Goal: Use online tool/utility: Utilize a website feature to perform a specific function

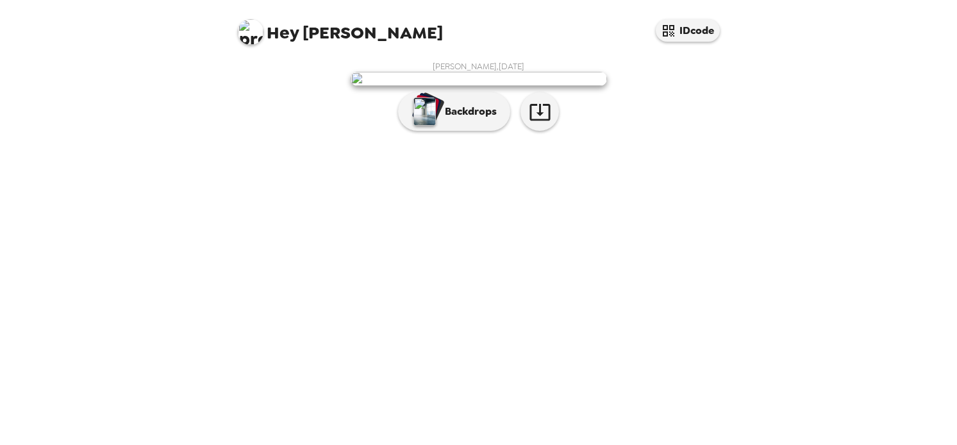
scroll to position [44, 0]
click at [482, 119] on p "Backdrops" at bounding box center [467, 111] width 58 height 15
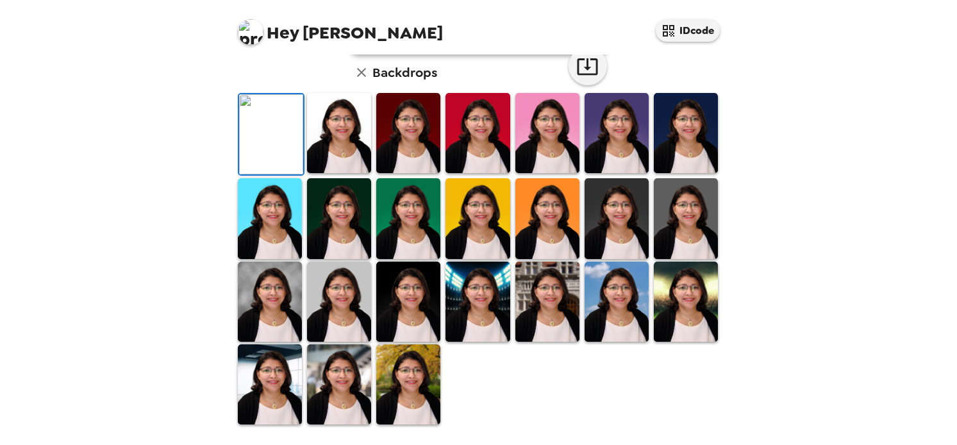
scroll to position [186, 0]
click at [317, 173] on img at bounding box center [339, 133] width 64 height 80
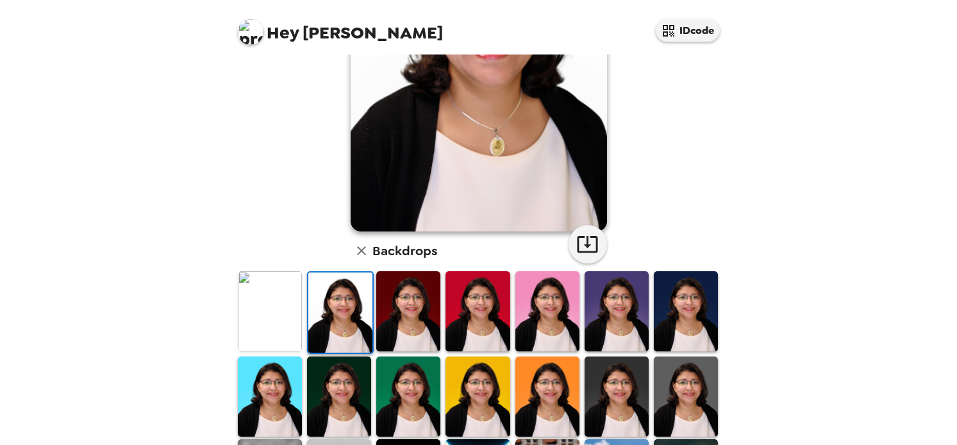
click at [342, 332] on img at bounding box center [340, 312] width 64 height 80
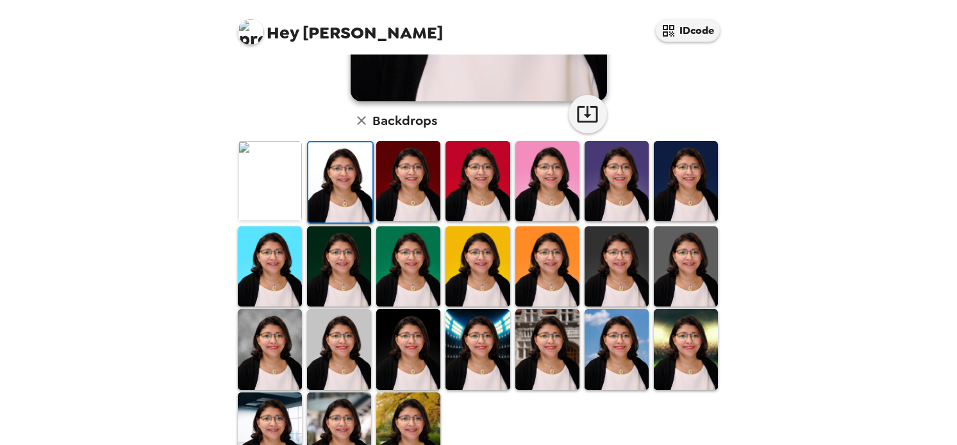
scroll to position [336, 0]
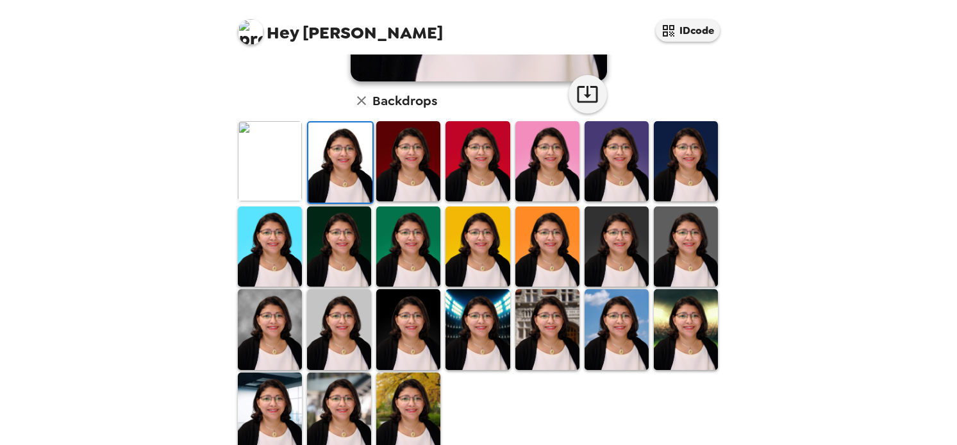
click at [544, 249] on img at bounding box center [547, 246] width 64 height 80
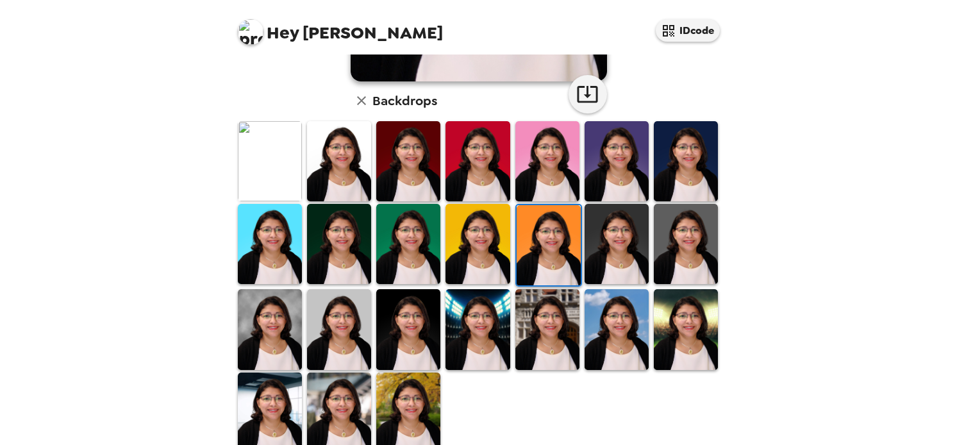
scroll to position [329, 0]
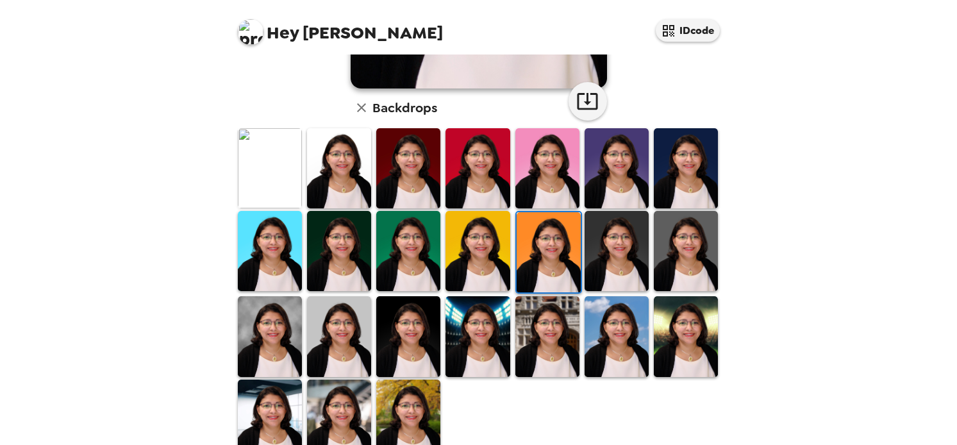
click at [270, 320] on img at bounding box center [270, 336] width 64 height 80
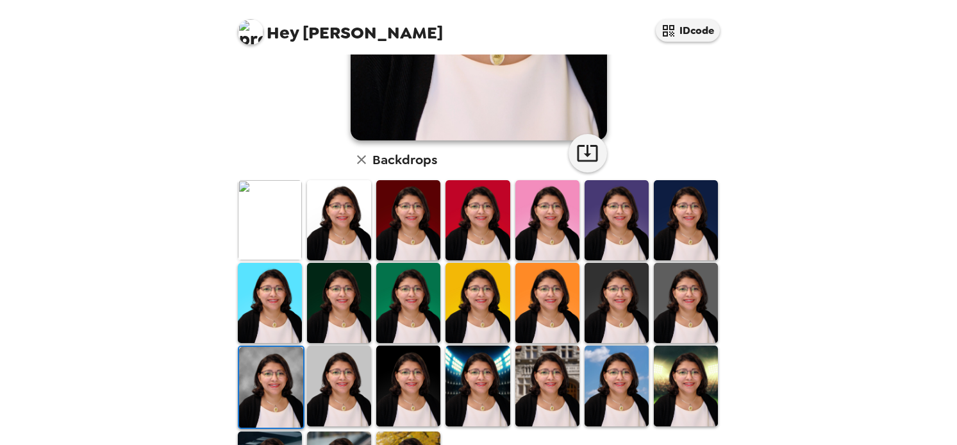
scroll to position [347, 0]
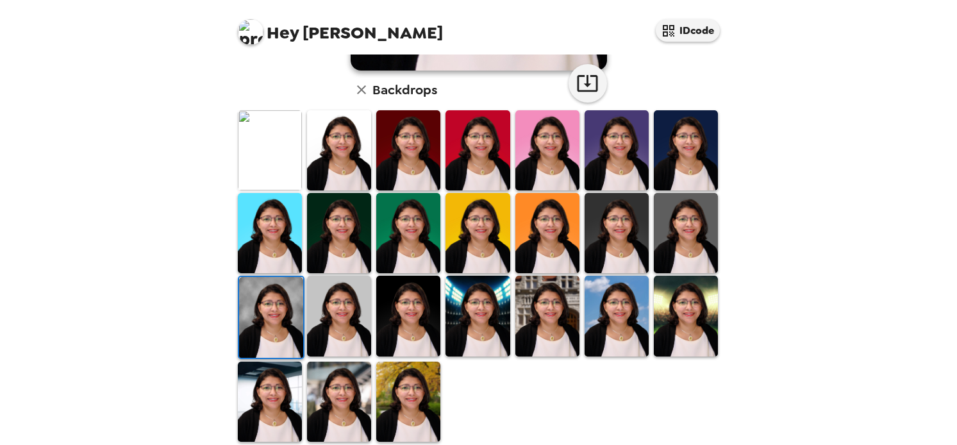
click at [504, 339] on img at bounding box center [477, 315] width 64 height 80
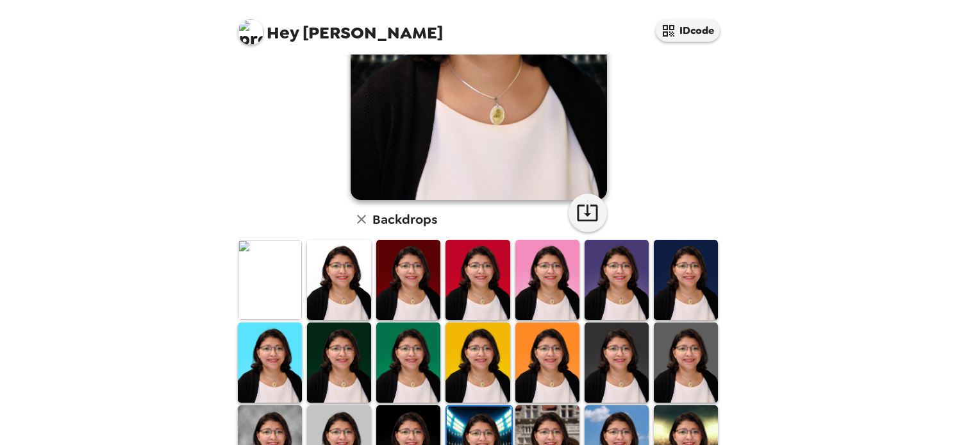
scroll to position [365, 0]
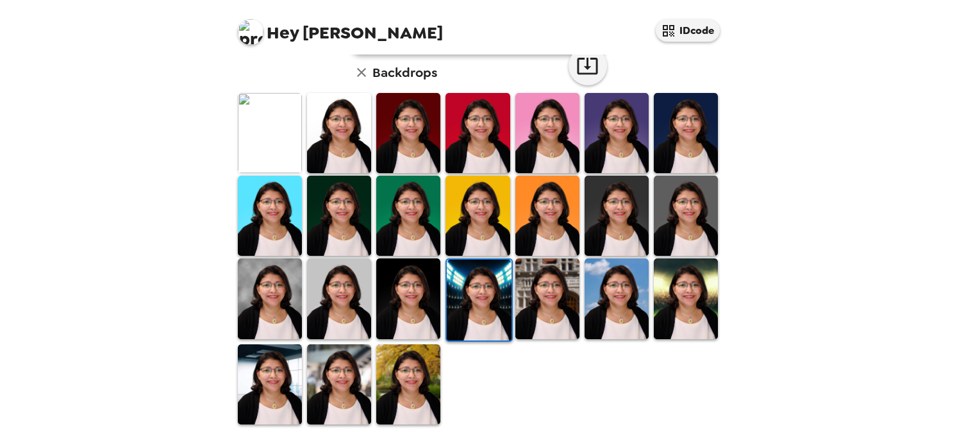
click at [429, 389] on img at bounding box center [408, 384] width 64 height 80
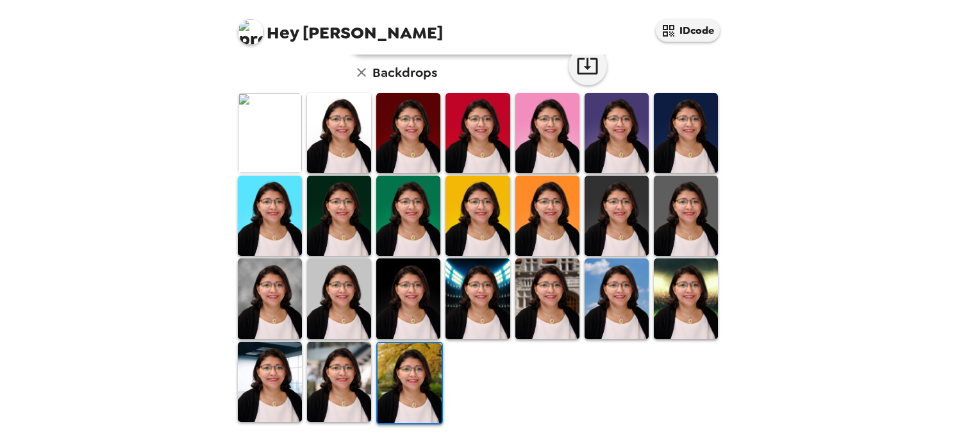
click at [340, 388] on img at bounding box center [339, 381] width 64 height 80
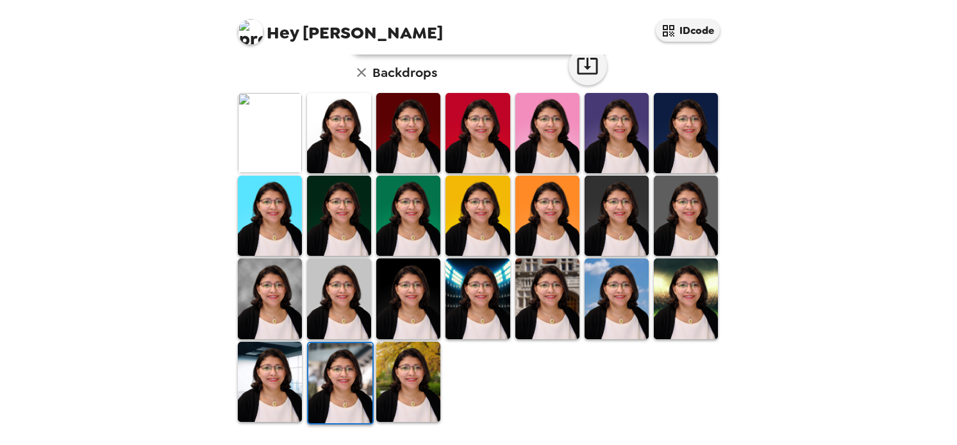
click at [345, 391] on img at bounding box center [340, 383] width 64 height 80
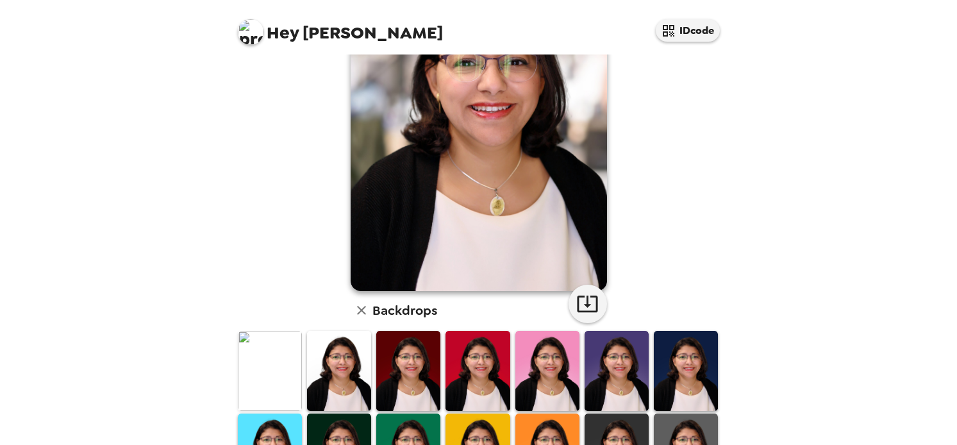
scroll to position [140, 0]
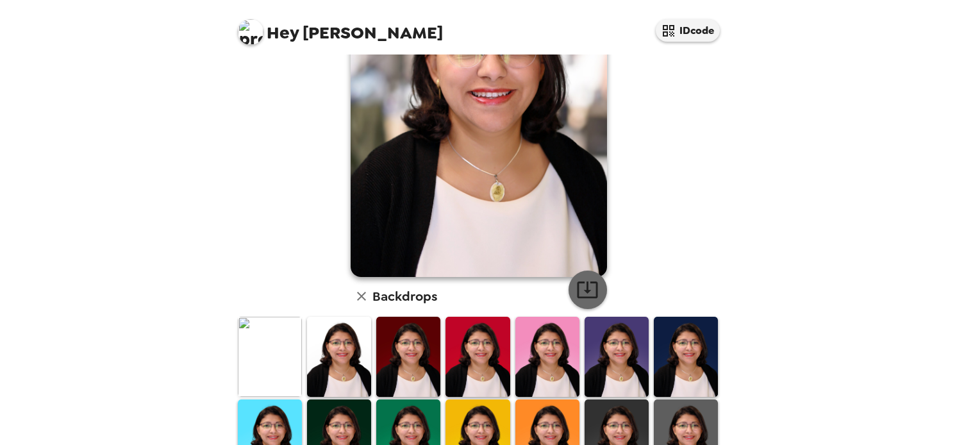
click at [590, 294] on icon "button" at bounding box center [587, 289] width 22 height 22
click at [284, 363] on img at bounding box center [270, 356] width 64 height 80
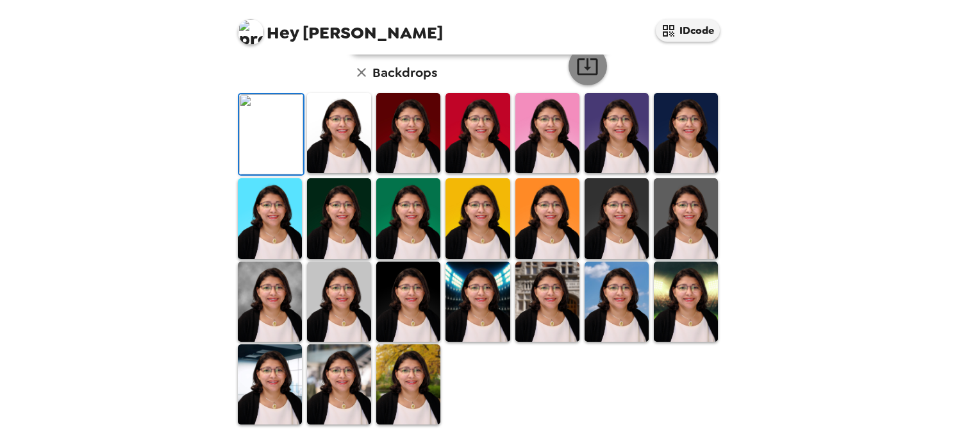
click at [581, 78] on icon "button" at bounding box center [587, 66] width 22 height 22
click at [360, 173] on img at bounding box center [339, 133] width 64 height 80
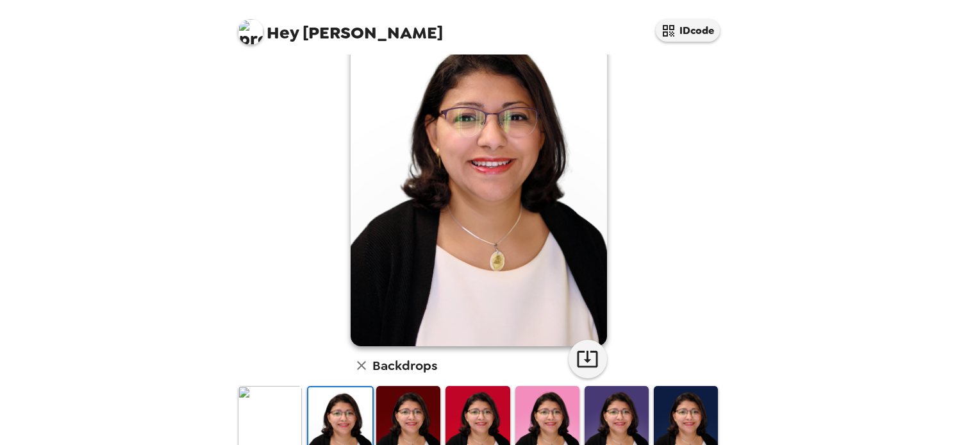
scroll to position [45, 0]
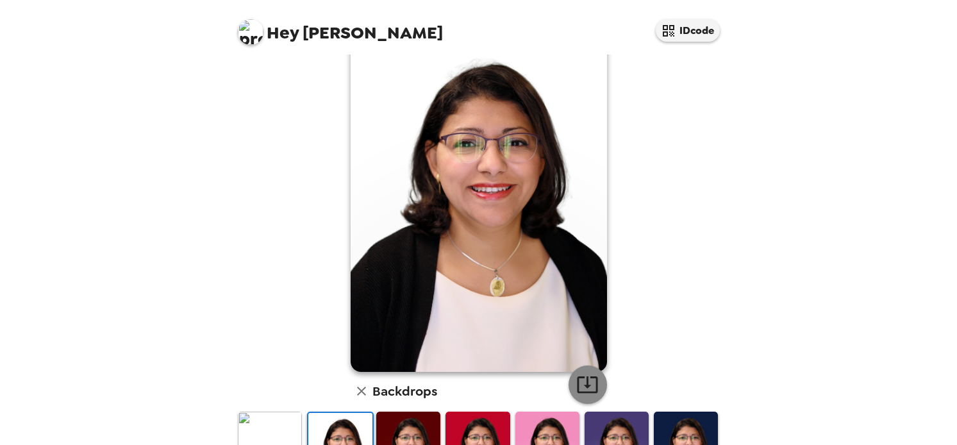
click at [591, 384] on icon "button" at bounding box center [587, 384] width 22 height 22
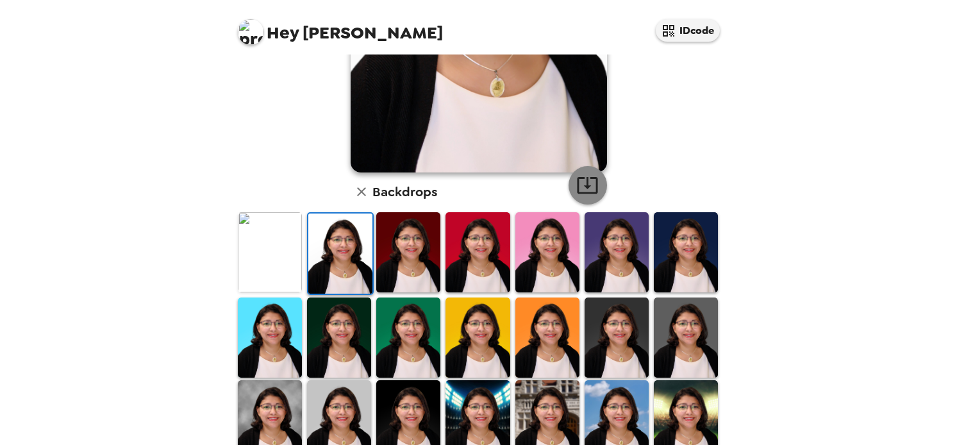
scroll to position [314, 0]
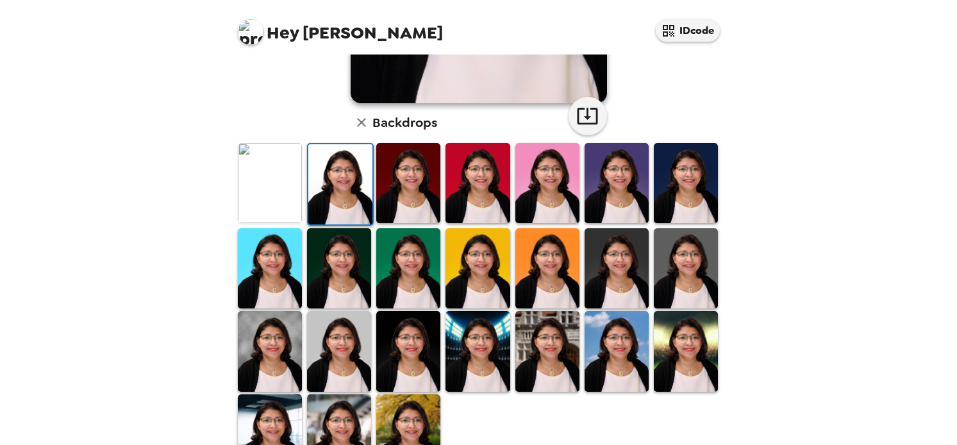
click at [407, 226] on div at bounding box center [408, 184] width 69 height 85
click at [408, 206] on img at bounding box center [408, 183] width 64 height 80
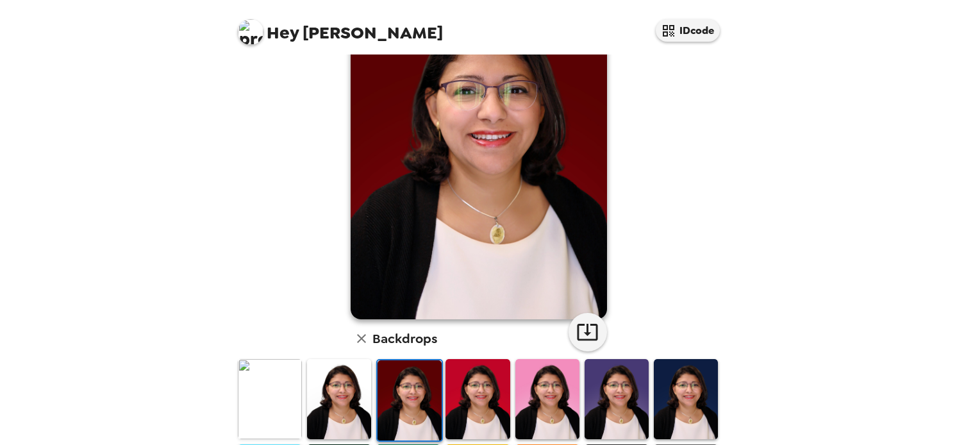
scroll to position [90, 0]
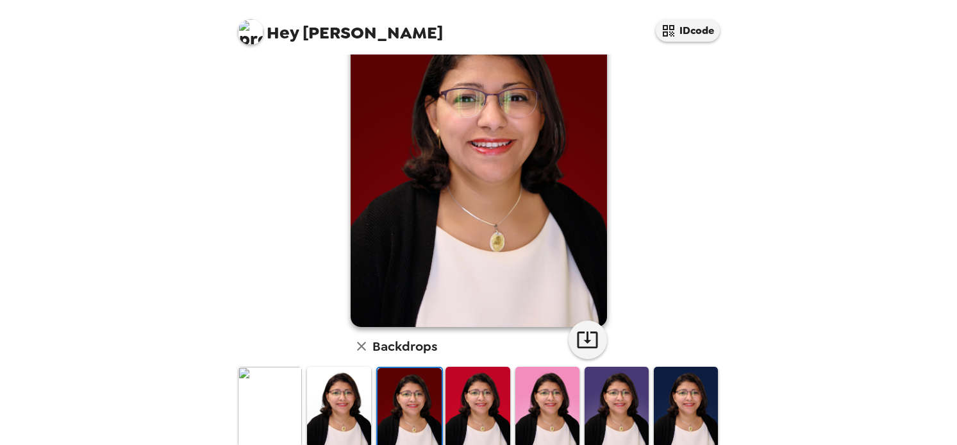
click at [463, 401] on img at bounding box center [477, 406] width 64 height 80
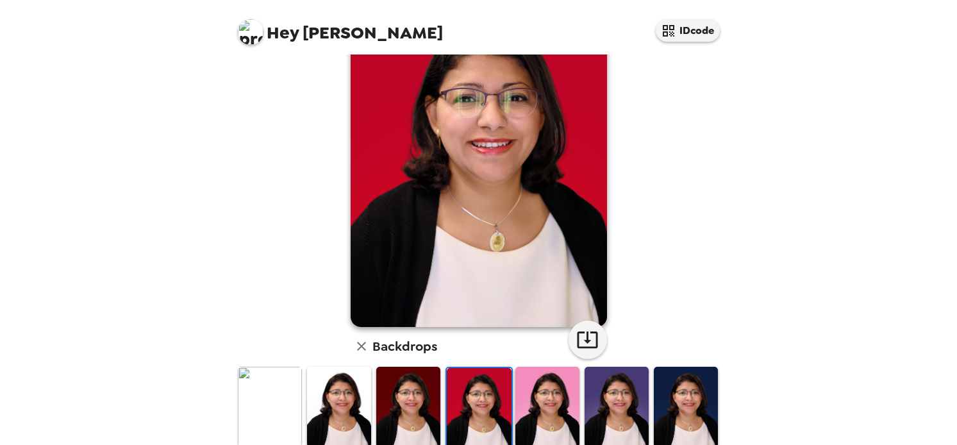
click at [558, 400] on img at bounding box center [547, 406] width 64 height 80
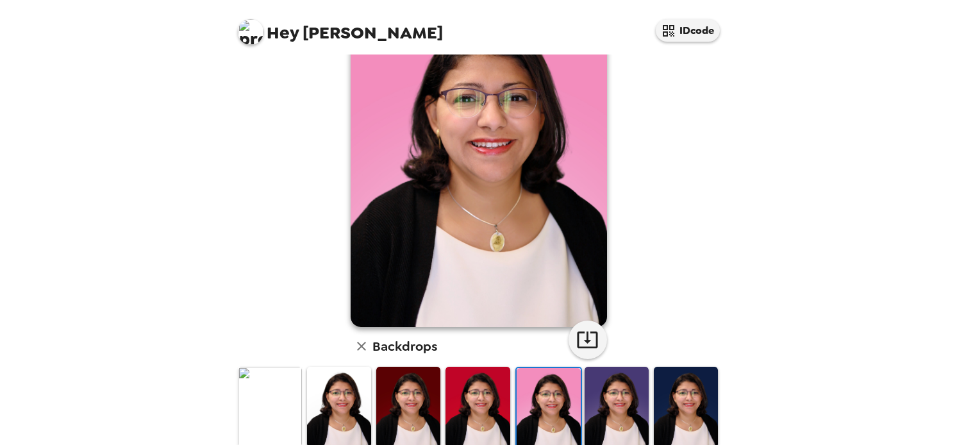
click at [627, 401] on img at bounding box center [616, 406] width 64 height 80
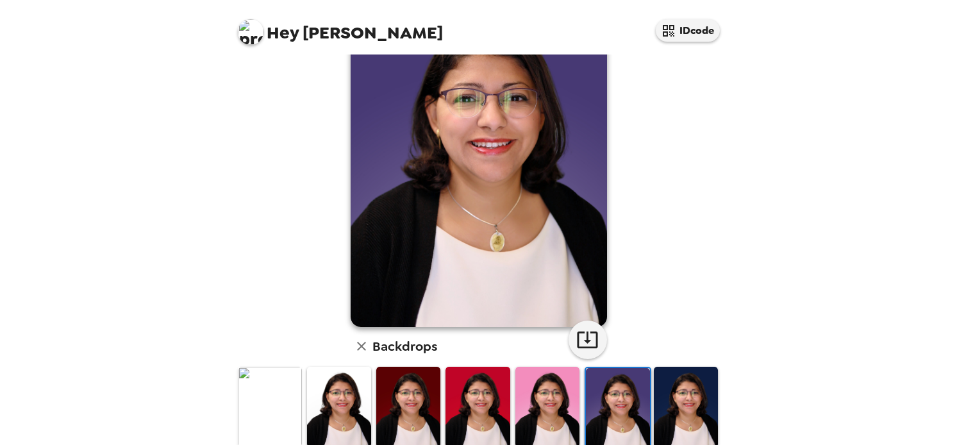
click at [703, 393] on img at bounding box center [685, 406] width 64 height 80
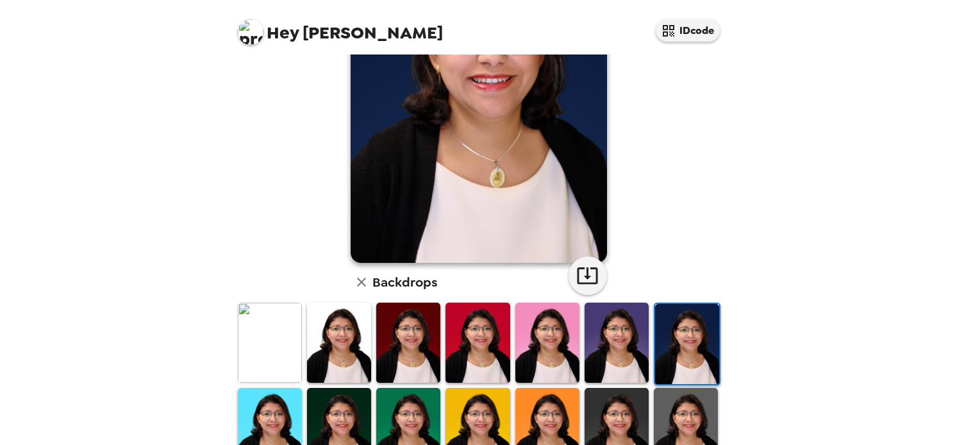
scroll to position [164, 0]
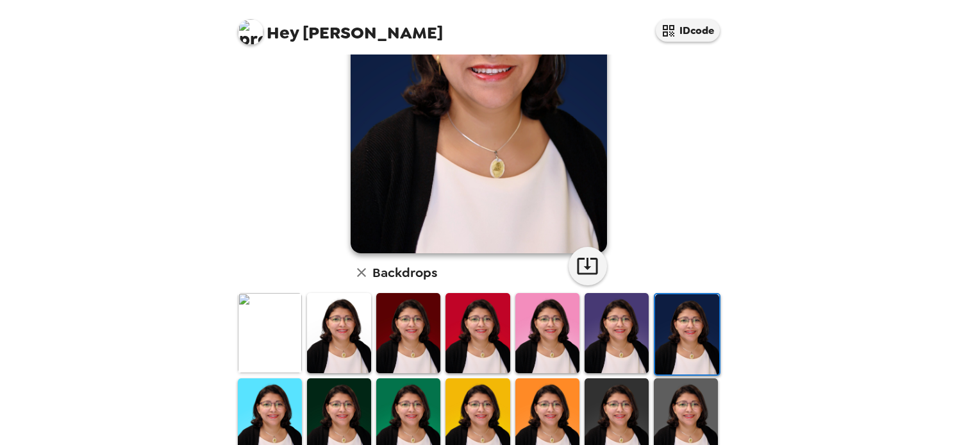
click at [693, 426] on img at bounding box center [685, 418] width 64 height 80
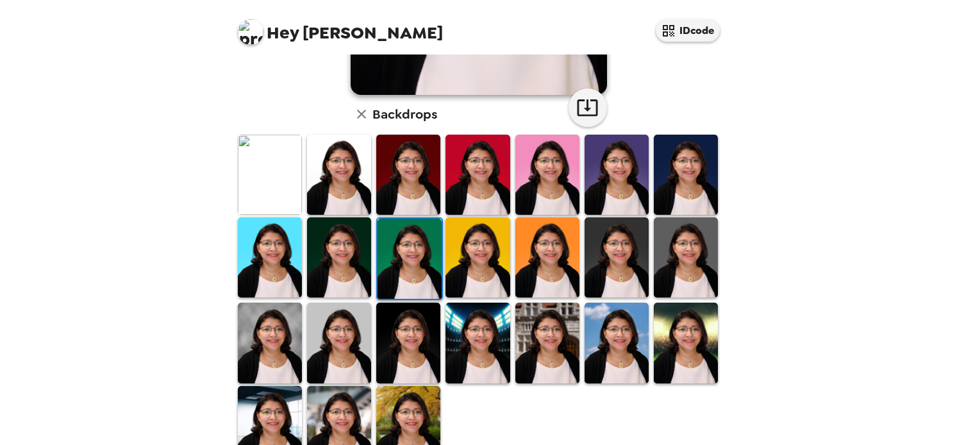
scroll to position [347, 0]
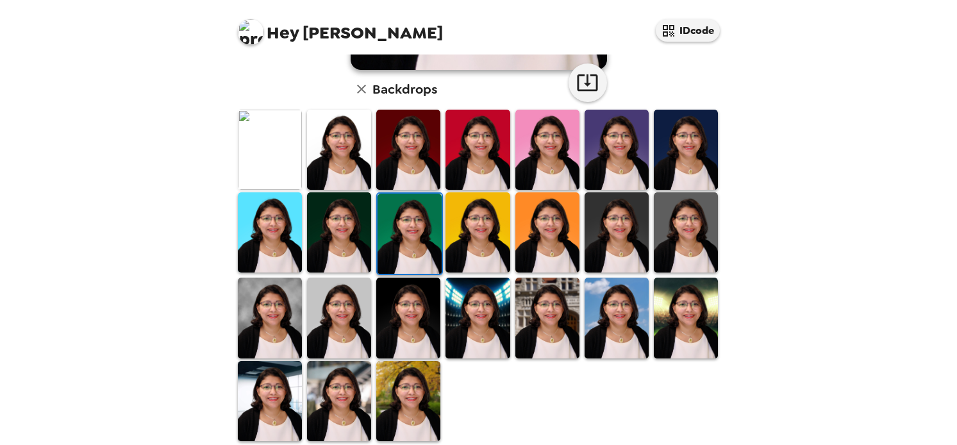
click at [411, 329] on img at bounding box center [408, 317] width 64 height 80
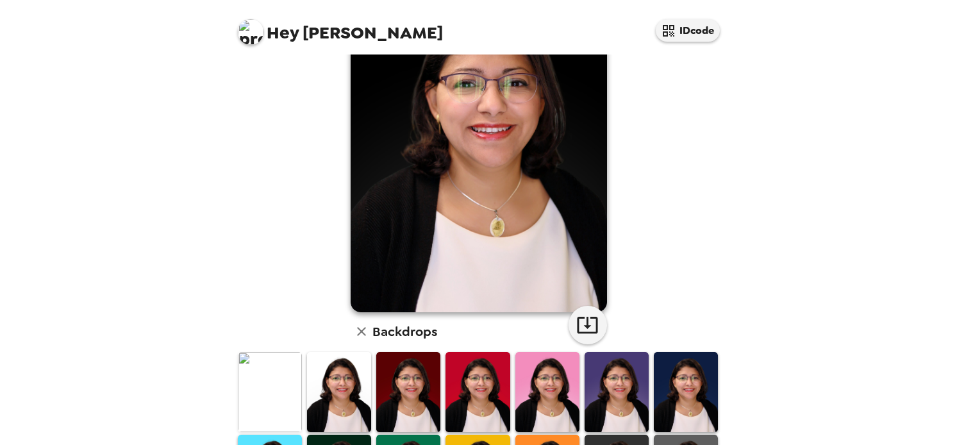
scroll to position [0, 0]
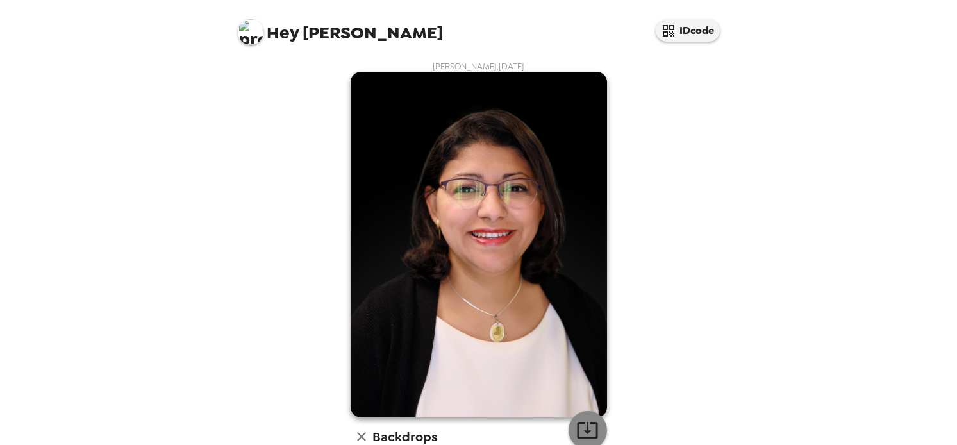
click at [589, 431] on icon "button" at bounding box center [587, 430] width 21 height 17
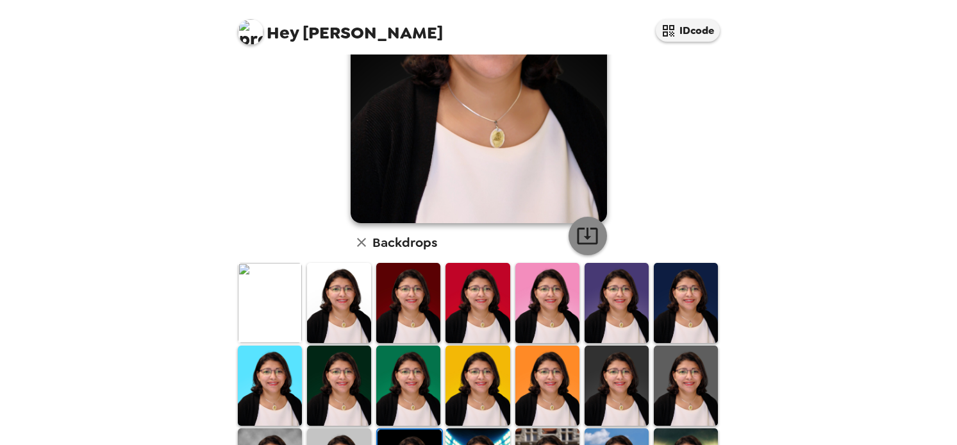
scroll to position [244, 0]
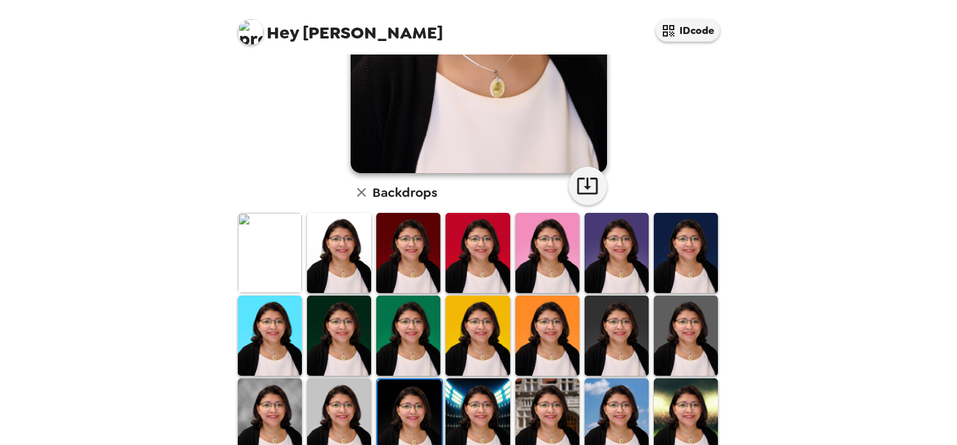
click at [473, 407] on img at bounding box center [477, 418] width 64 height 80
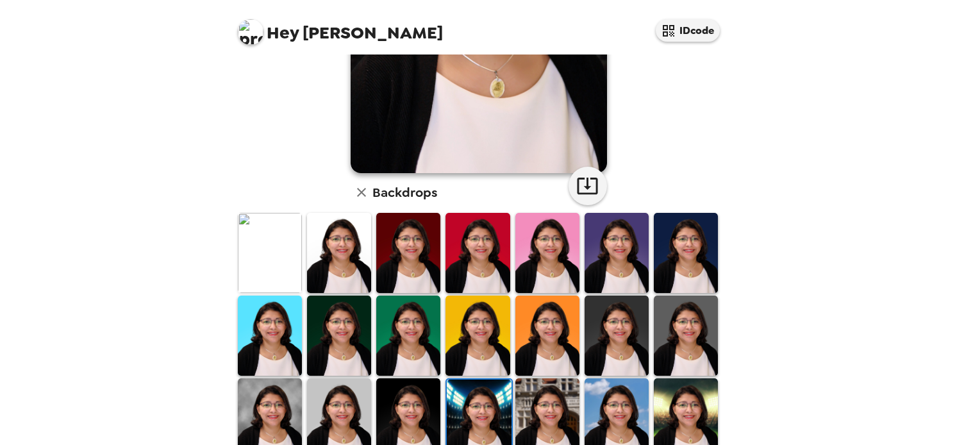
click at [545, 386] on img at bounding box center [547, 418] width 64 height 80
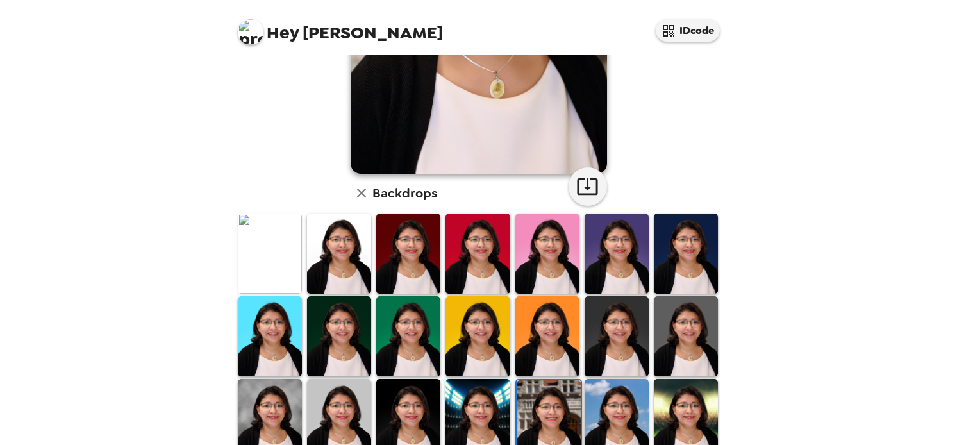
scroll to position [259, 0]
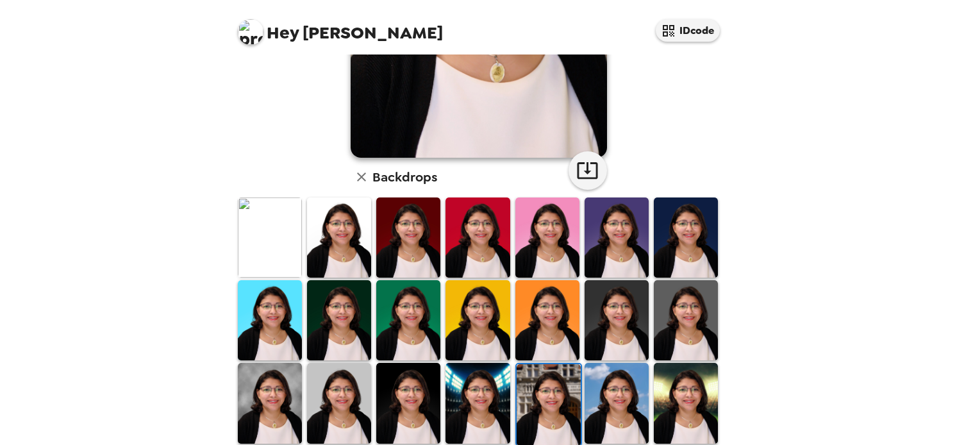
click at [487, 402] on img at bounding box center [477, 403] width 64 height 80
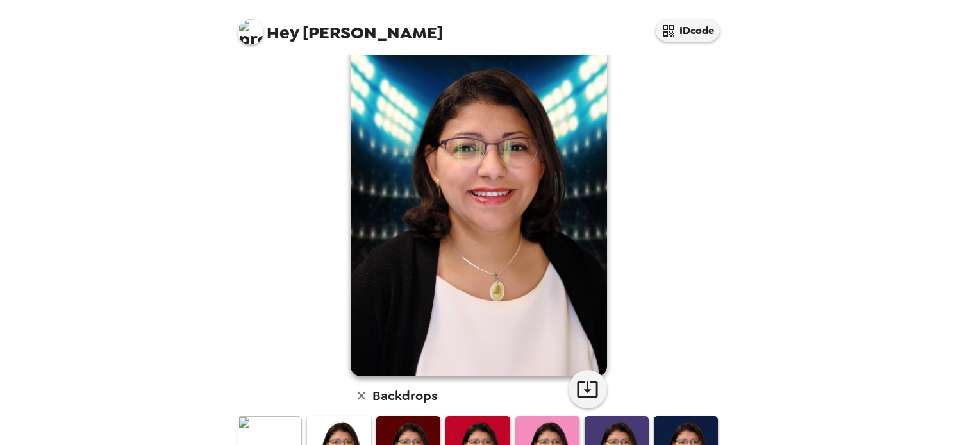
scroll to position [51, 0]
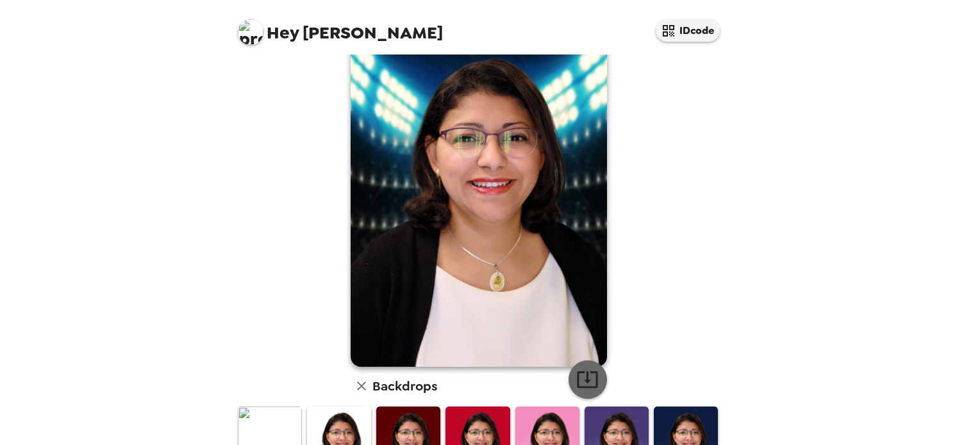
click at [590, 381] on icon "button" at bounding box center [587, 379] width 22 height 22
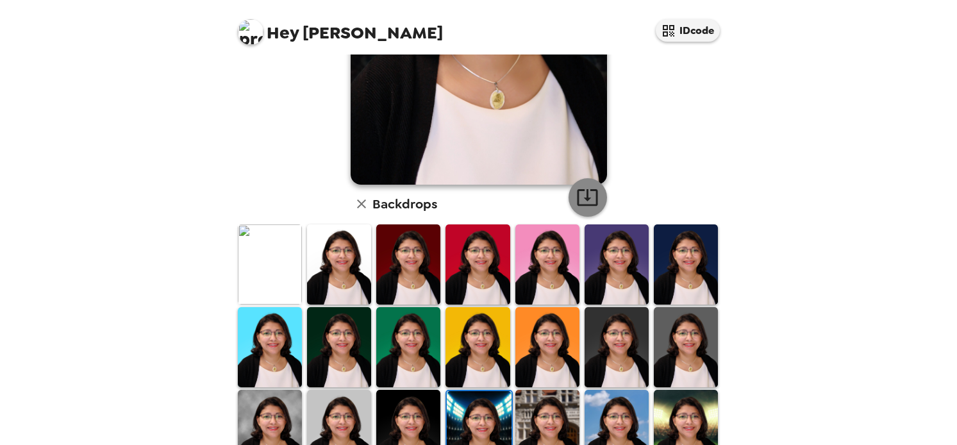
scroll to position [289, 0]
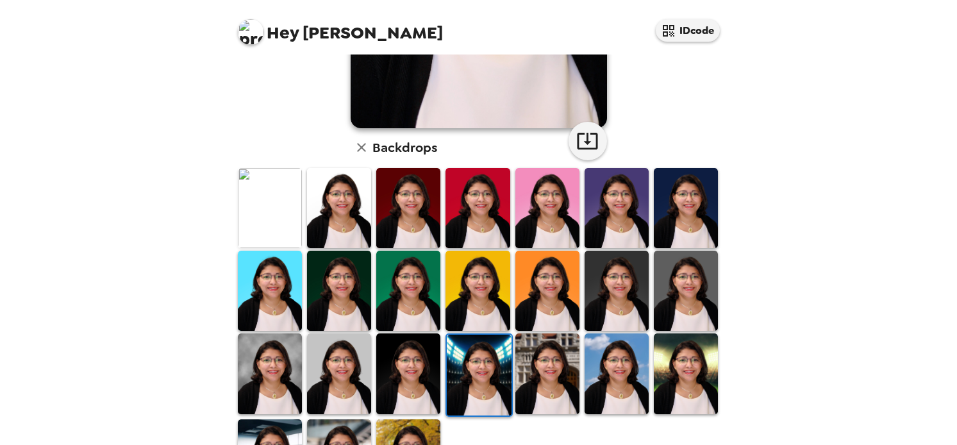
click at [609, 372] on img at bounding box center [616, 373] width 64 height 80
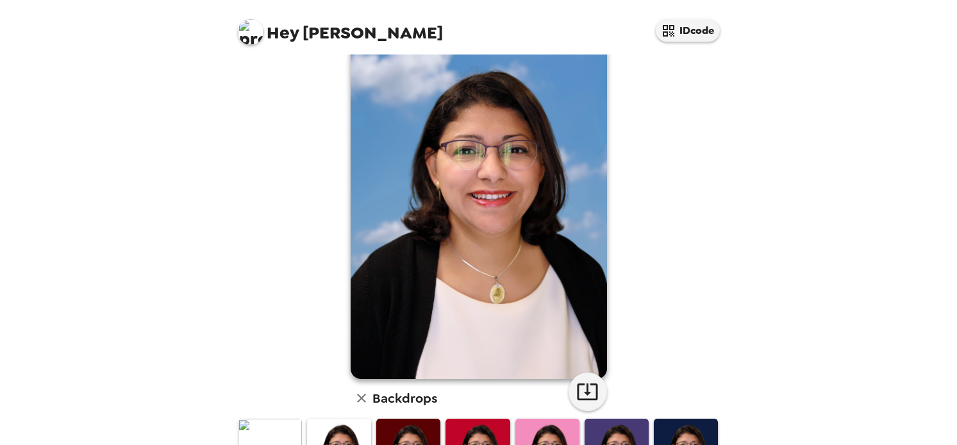
scroll to position [33, 0]
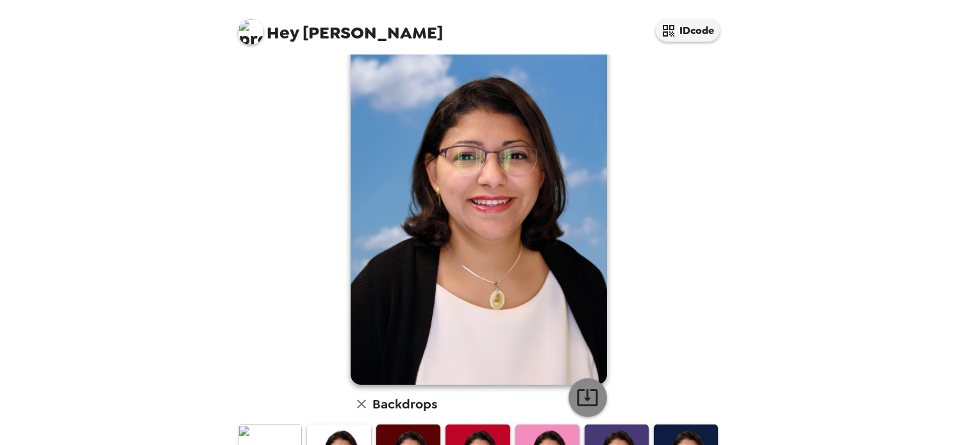
click at [591, 390] on icon "button" at bounding box center [587, 397] width 21 height 17
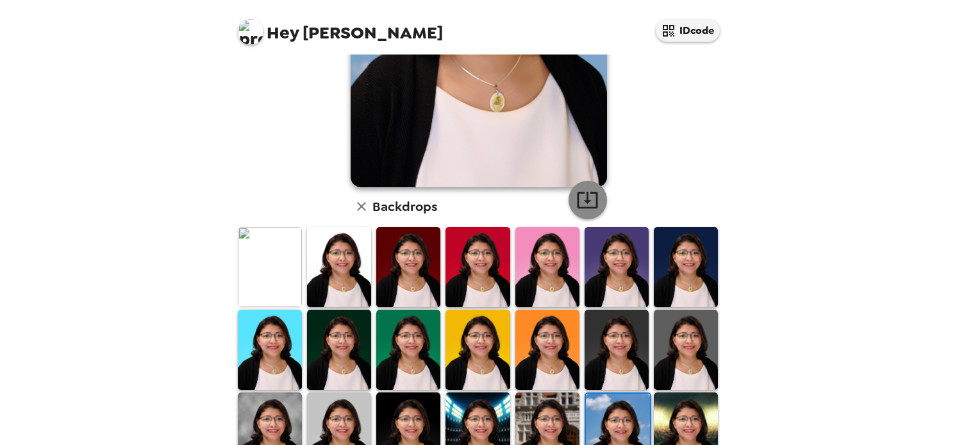
scroll to position [255, 0]
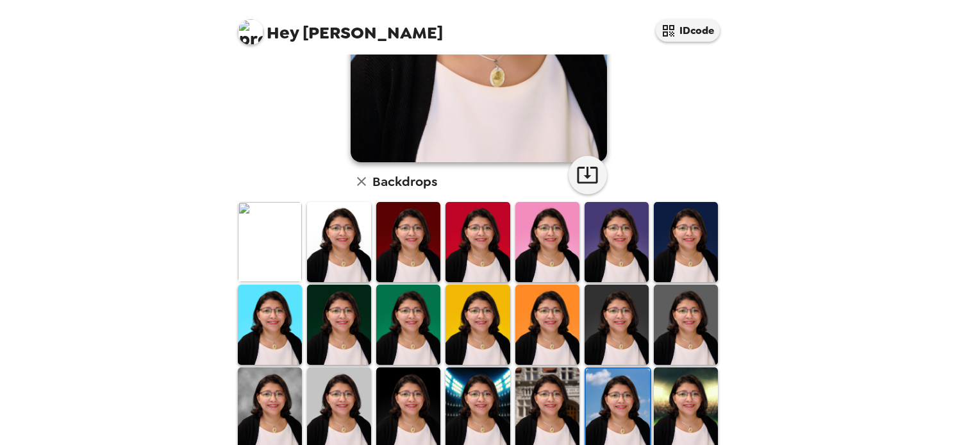
click at [661, 402] on img at bounding box center [685, 407] width 64 height 80
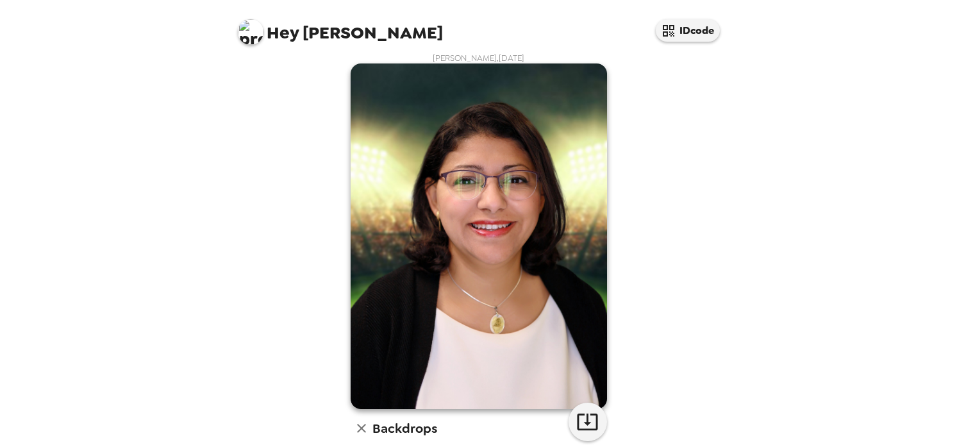
scroll to position [0, 0]
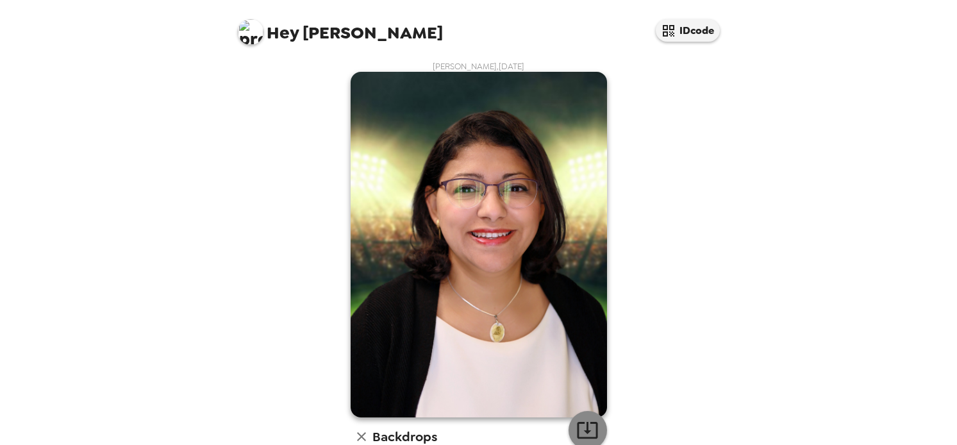
click at [598, 427] on icon "button" at bounding box center [587, 429] width 22 height 22
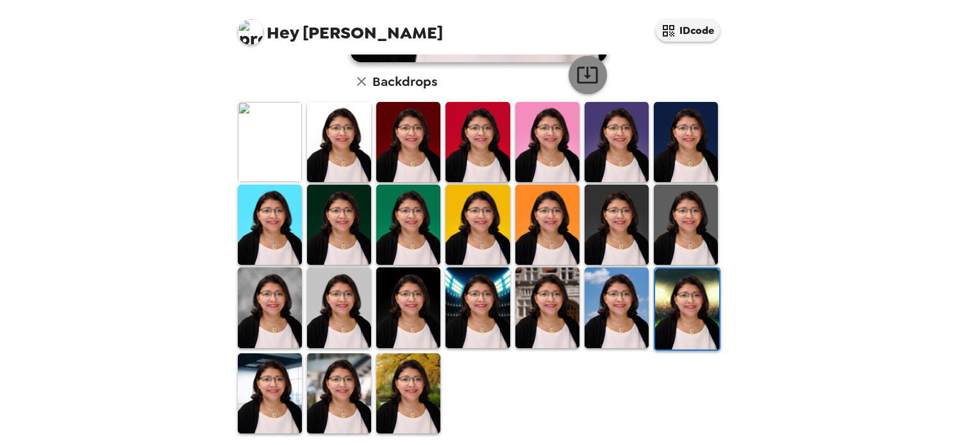
scroll to position [365, 0]
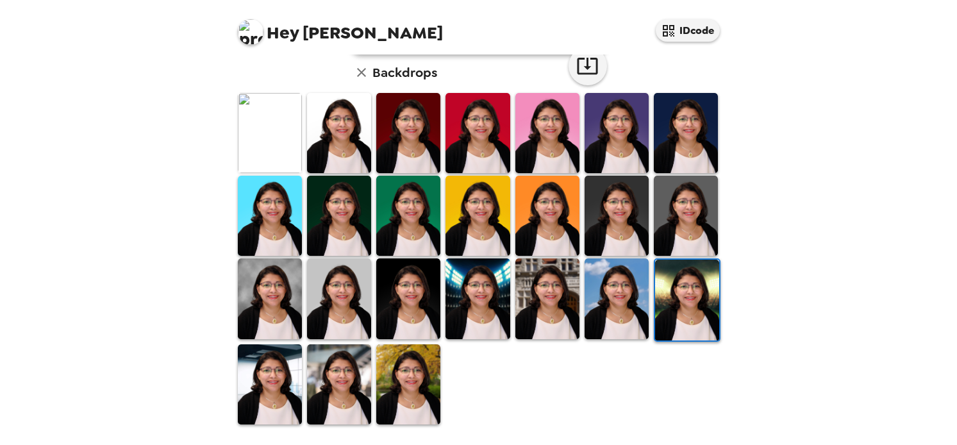
click at [308, 402] on img at bounding box center [339, 384] width 64 height 80
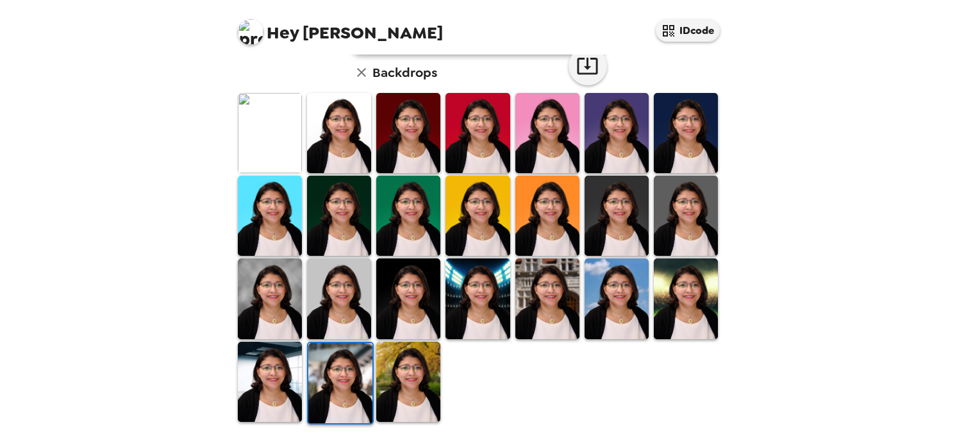
click at [281, 400] on img at bounding box center [270, 381] width 64 height 80
